Goal: Information Seeking & Learning: Find specific fact

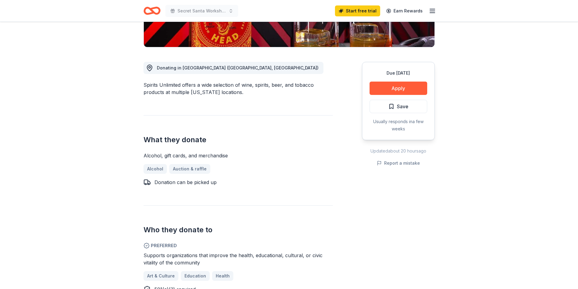
scroll to position [212, 0]
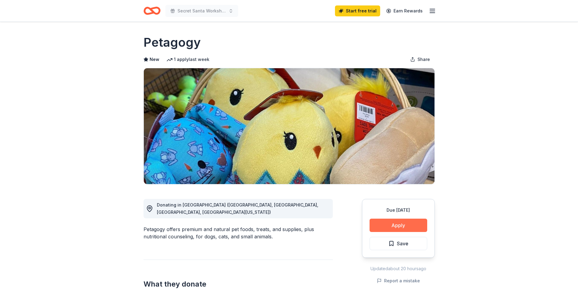
click at [384, 222] on button "Apply" at bounding box center [399, 225] width 58 height 13
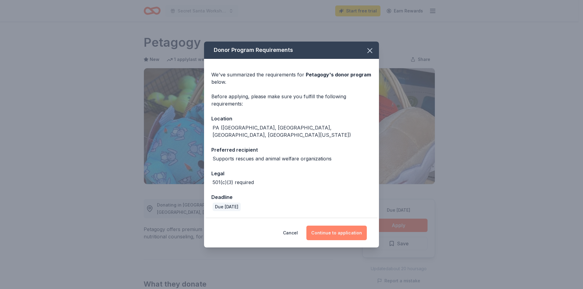
click at [336, 228] on button "Continue to application" at bounding box center [336, 233] width 60 height 15
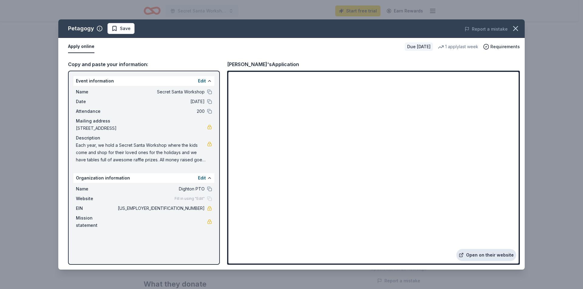
click at [491, 252] on link "Open on their website" at bounding box center [486, 255] width 60 height 12
click at [209, 91] on button at bounding box center [209, 92] width 5 height 5
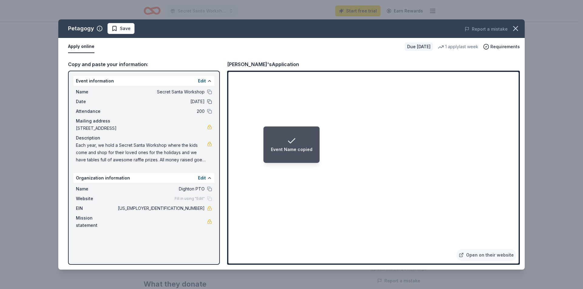
click at [209, 101] on button at bounding box center [209, 101] width 5 height 5
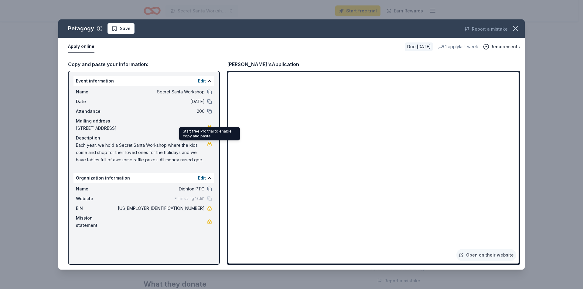
click at [208, 144] on link at bounding box center [209, 144] width 5 height 5
click at [151, 155] on span "Each year, we hold a Secret Santa Workshop where the kids come and shop for the…" at bounding box center [141, 153] width 131 height 22
drag, startPoint x: 76, startPoint y: 146, endPoint x: 191, endPoint y: 161, distance: 116.3
click at [199, 164] on div "Name Secret Santa Workshop Date 12/06/25 Attendance 200 Mailing address 340 Gra…" at bounding box center [143, 126] width 141 height 80
drag, startPoint x: 191, startPoint y: 161, endPoint x: 169, endPoint y: 156, distance: 22.3
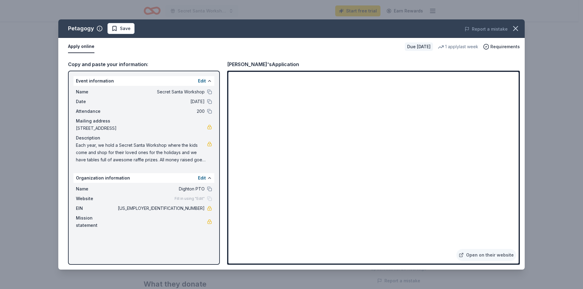
click at [169, 156] on span "Each year, we hold a Secret Santa Workshop where the kids come and shop for the…" at bounding box center [141, 153] width 131 height 22
drag, startPoint x: 194, startPoint y: 207, endPoint x: 200, endPoint y: 208, distance: 6.1
click at [200, 208] on span "04-3184323" at bounding box center [161, 208] width 88 height 7
